Goal: Communication & Community: Share content

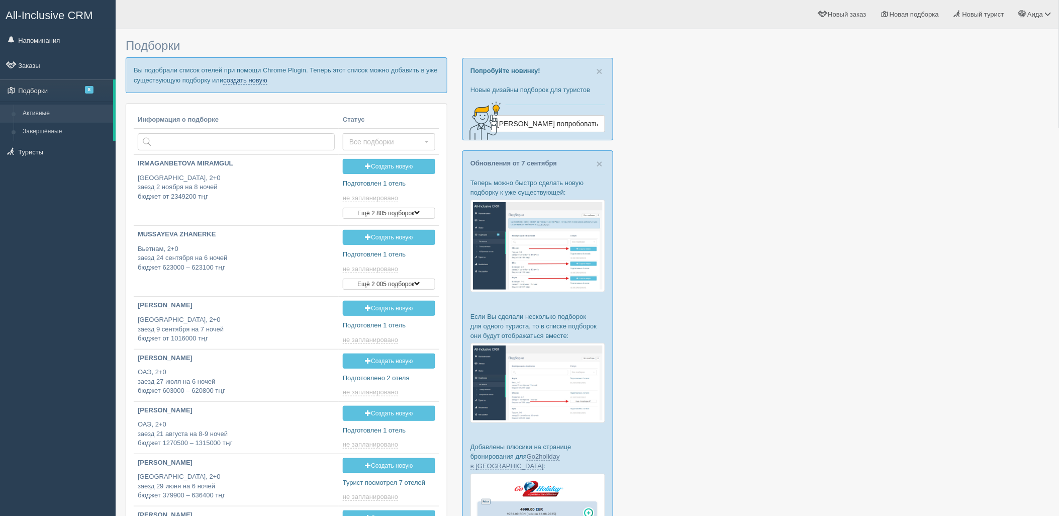
click at [264, 80] on link "создать новую" at bounding box center [245, 80] width 44 height 8
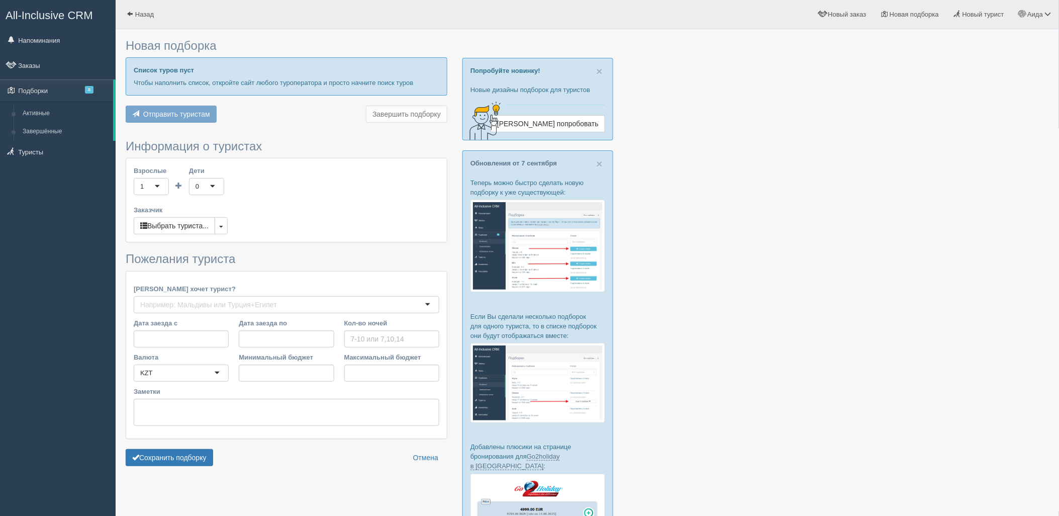
type input "7"
type input "1773500"
type input "1977800"
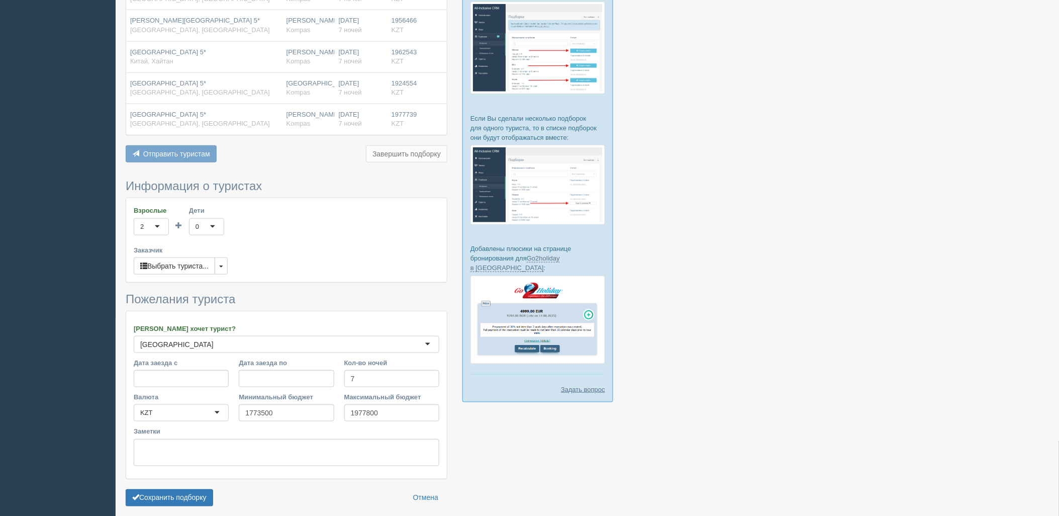
scroll to position [239, 0]
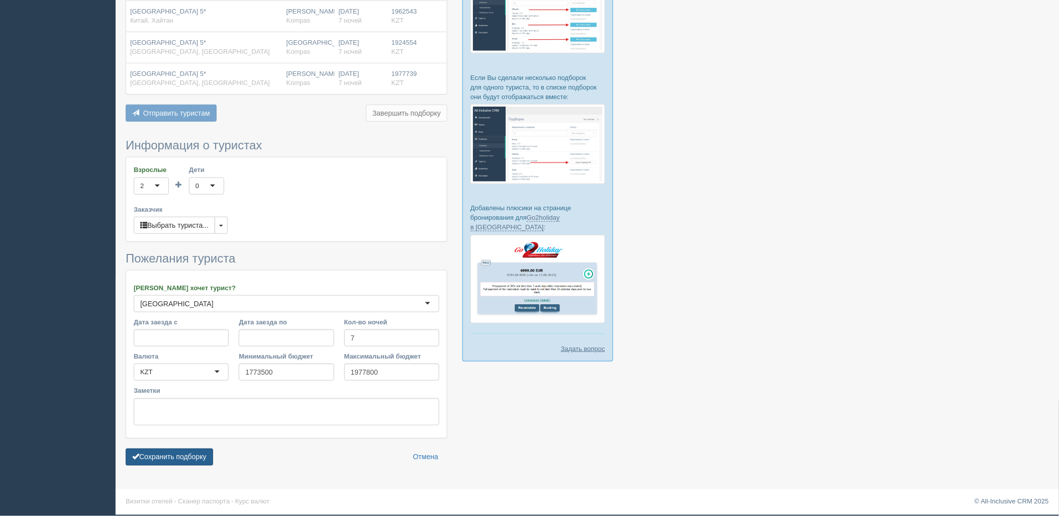
click at [152, 461] on button "Сохранить подборку" at bounding box center [169, 456] width 87 height 17
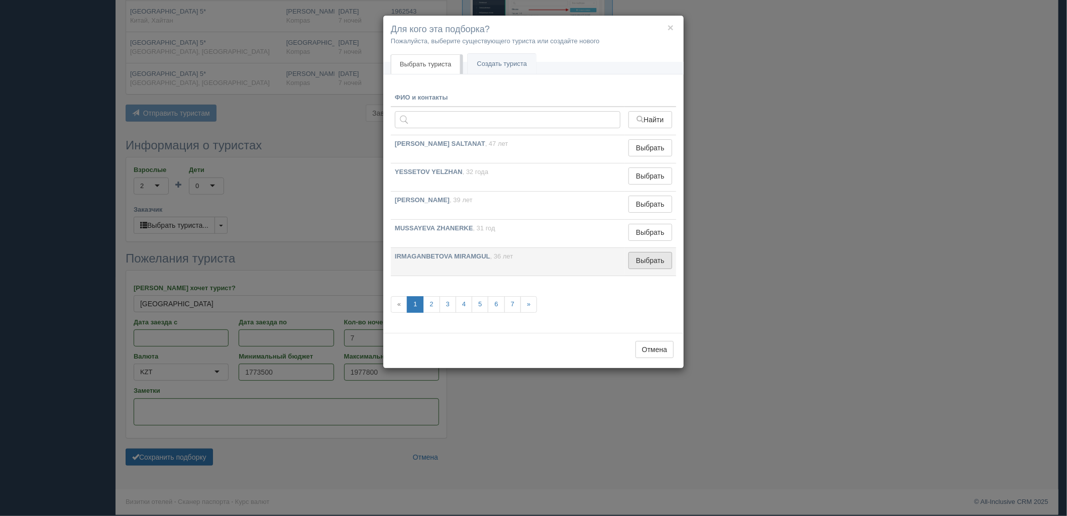
click at [652, 262] on button "Выбрать" at bounding box center [651, 260] width 44 height 17
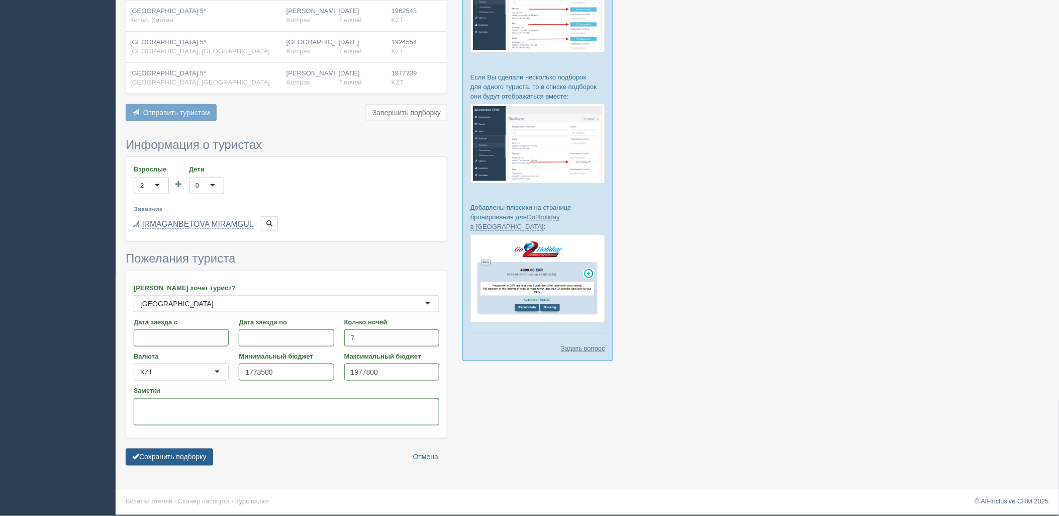
click at [151, 451] on button "Сохранить подборку" at bounding box center [169, 456] width 87 height 17
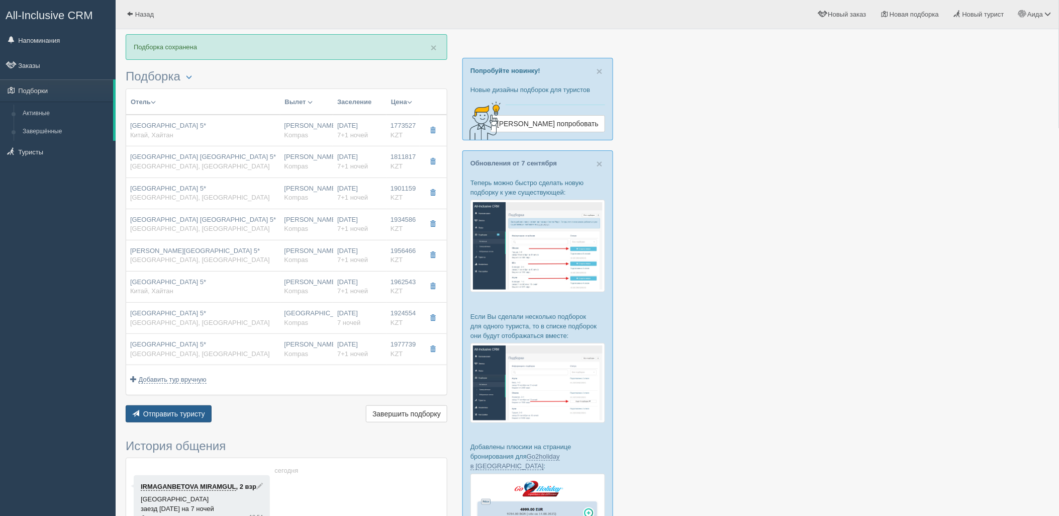
click at [184, 418] on button "Отправить туристу Отправить" at bounding box center [169, 413] width 86 height 17
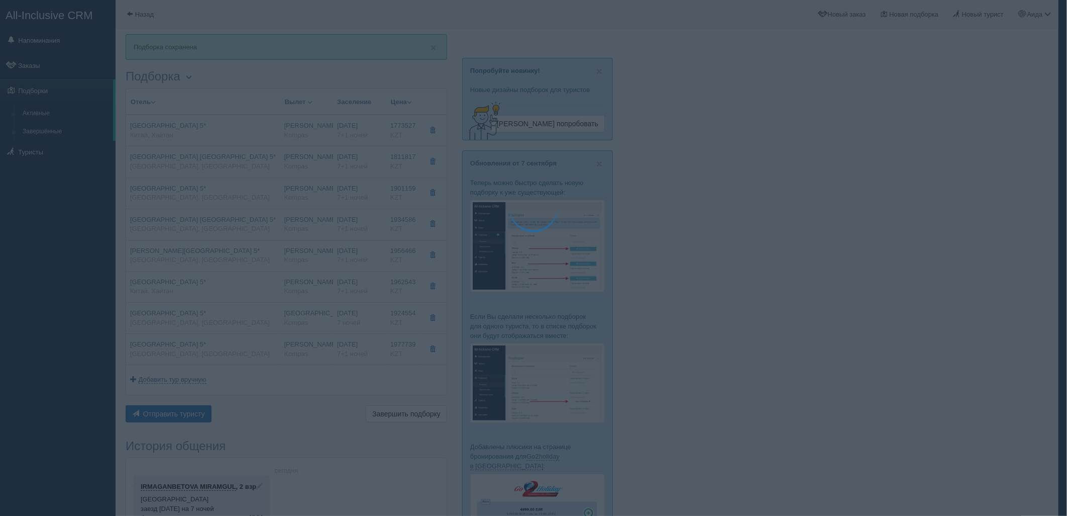
type textarea "🌞 Loremi dolo! Sitametcon Adi elitseddoei temporinc utlabore: 🌎 Etdol, Magnaa 🏩…"
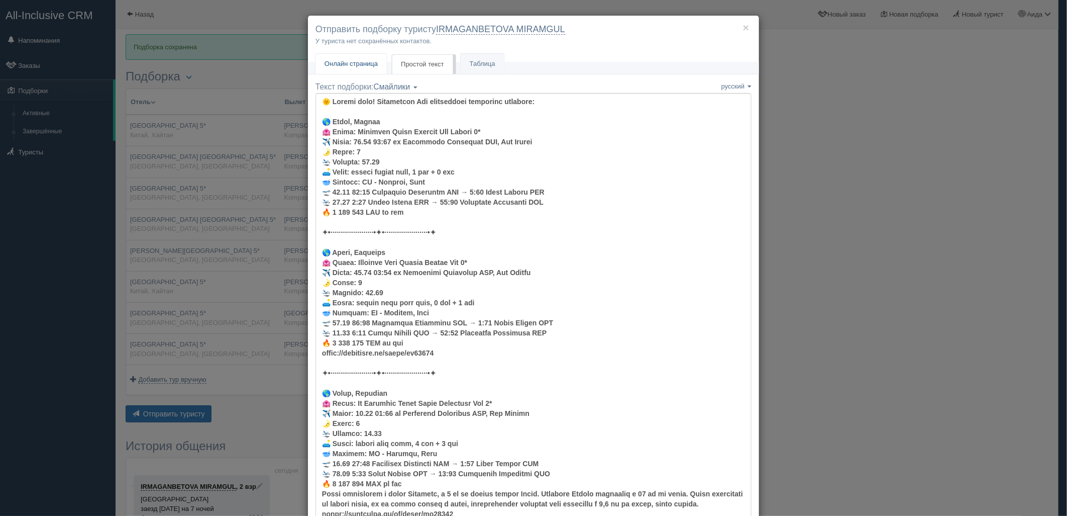
click at [354, 66] on span "Онлайн страница" at bounding box center [351, 64] width 53 height 8
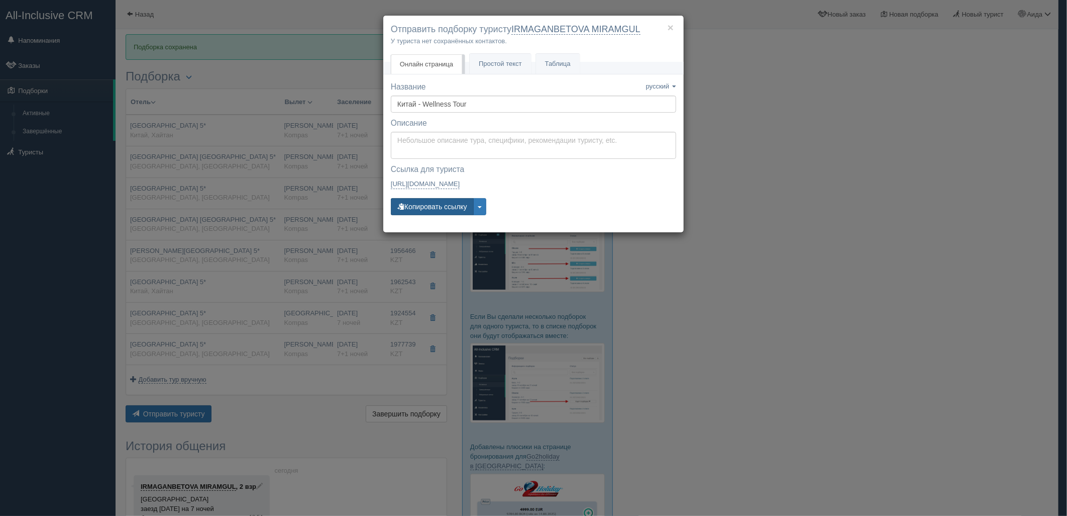
click at [421, 201] on button "Копировать ссылку" at bounding box center [432, 206] width 83 height 17
click at [427, 211] on button "Копировать ссылку" at bounding box center [432, 206] width 83 height 17
click at [868, 193] on div "× Отправить подборку туристу IRMAGANBETOVA MIRAMGUL У туриста нет сохранённых к…" at bounding box center [533, 258] width 1067 height 516
